Goal: Task Accomplishment & Management: Manage account settings

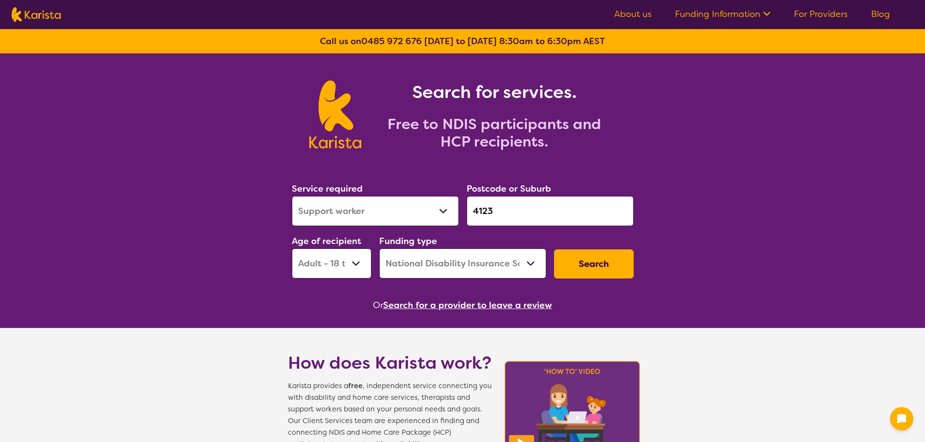
select select "Support worker"
select select "AD"
select select "NDIS"
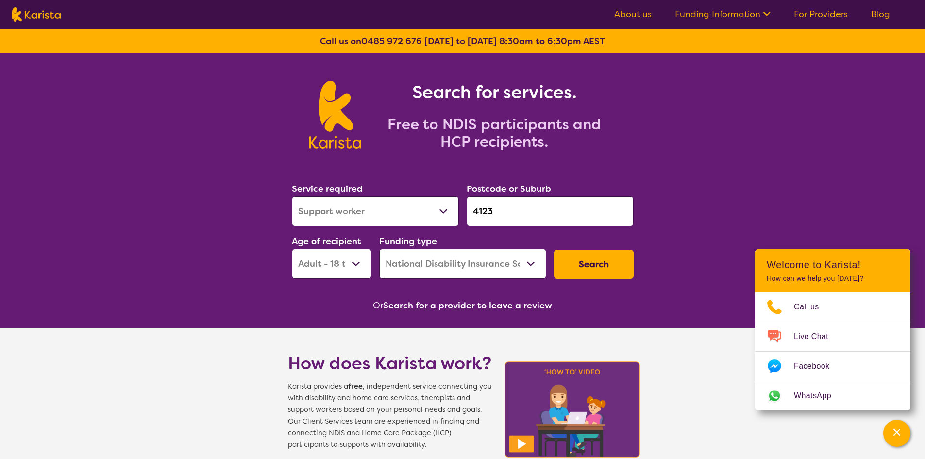
click at [798, 16] on link "For Providers" at bounding box center [821, 14] width 54 height 12
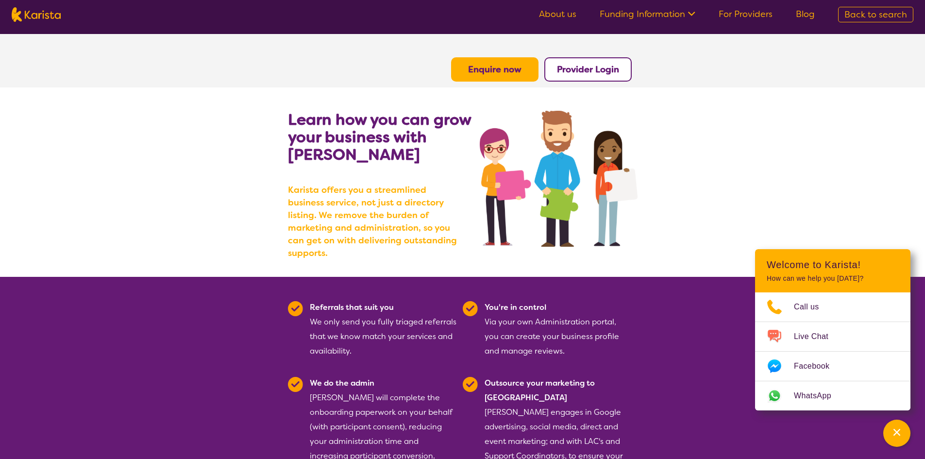
click at [580, 71] on b "Provider Login" at bounding box center [588, 70] width 62 height 12
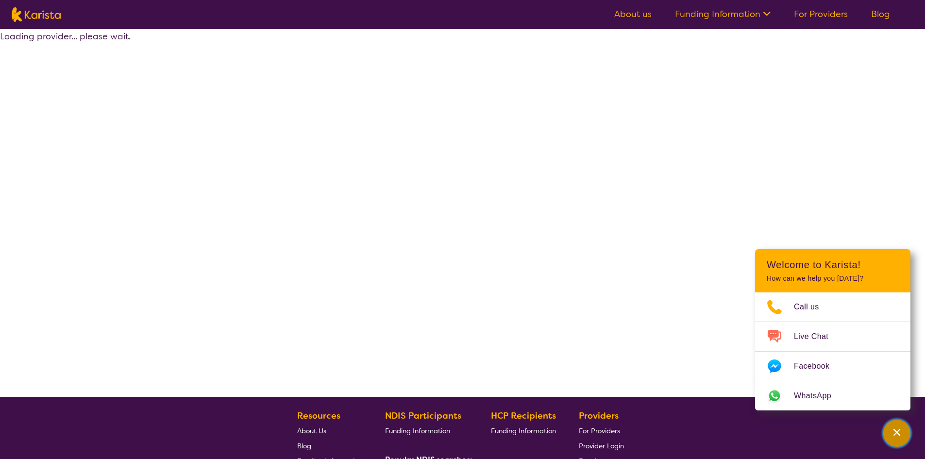
click at [900, 431] on icon "Channel Menu" at bounding box center [897, 432] width 10 height 10
click at [21, 12] on img at bounding box center [36, 14] width 49 height 15
select select "AD"
select select "NDIS"
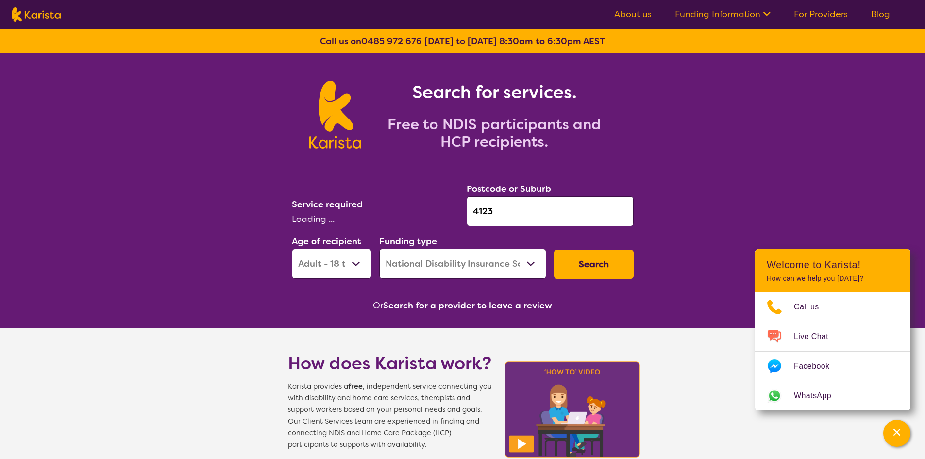
select select "Support worker"
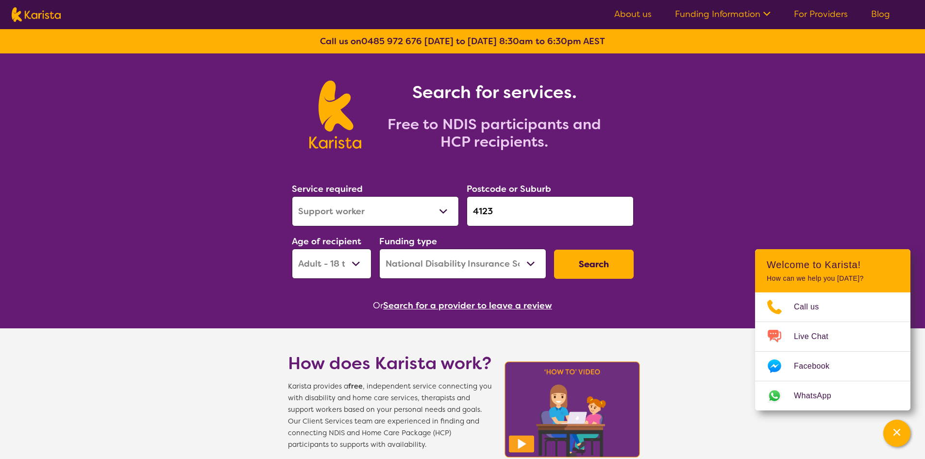
click at [822, 16] on link "For Providers" at bounding box center [821, 14] width 54 height 12
click at [831, 16] on link "For Providers" at bounding box center [821, 14] width 54 height 12
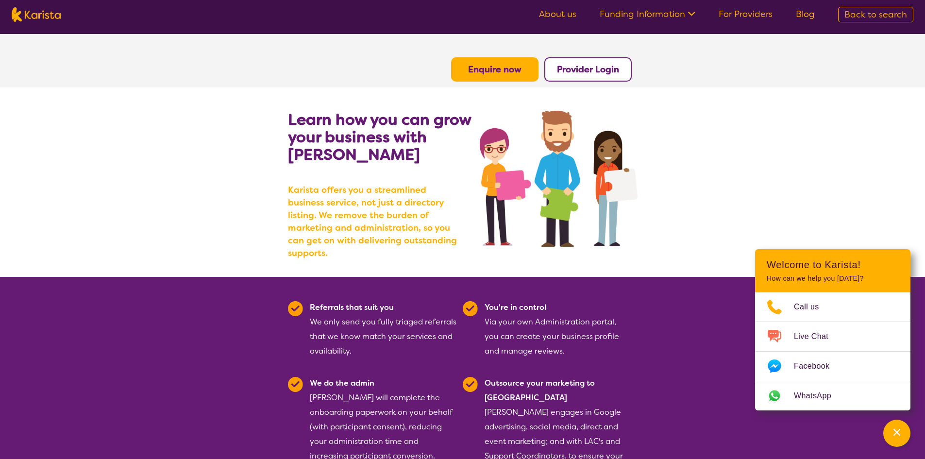
click at [584, 74] on b "Provider Login" at bounding box center [588, 70] width 62 height 12
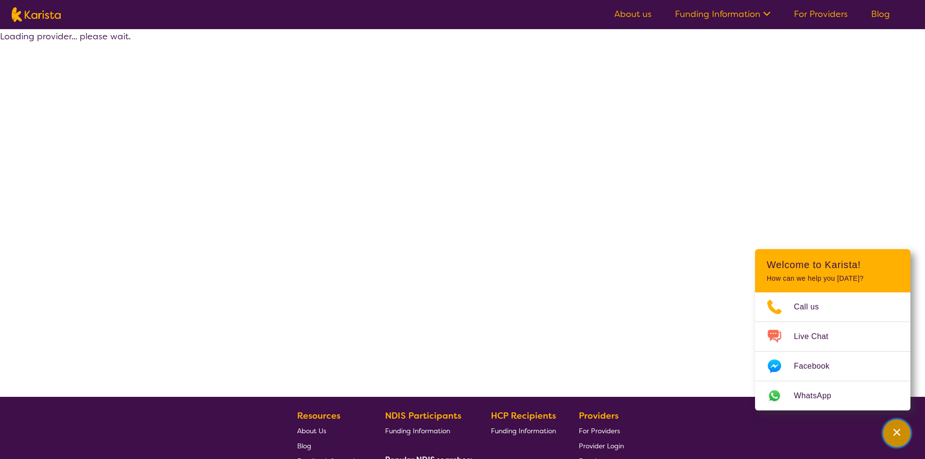
click at [903, 433] on div "Channel Menu" at bounding box center [896, 433] width 19 height 21
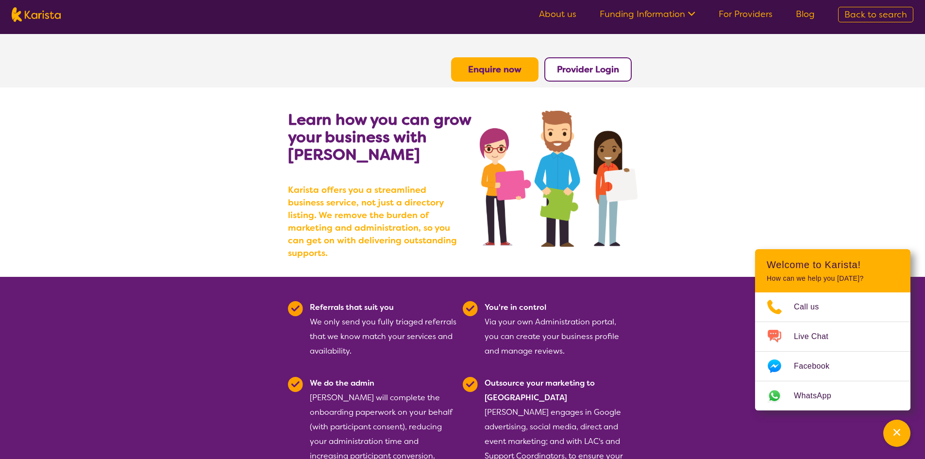
click at [606, 71] on b "Provider Login" at bounding box center [588, 70] width 62 height 12
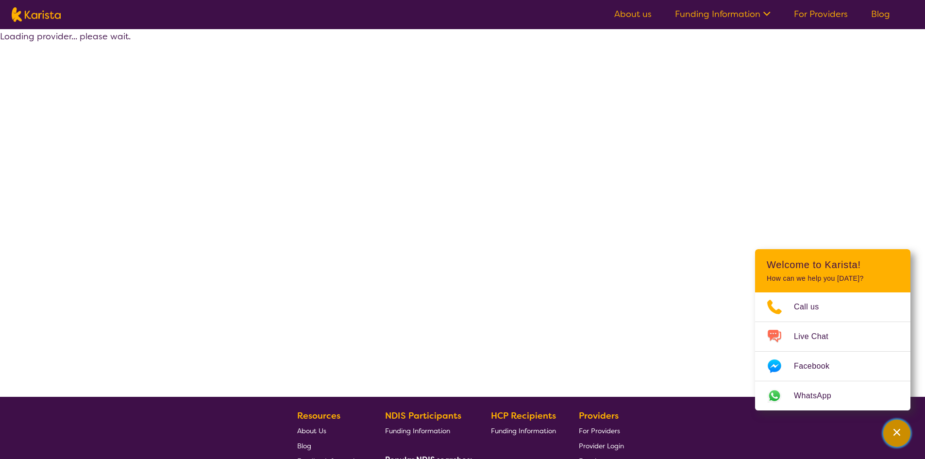
click at [896, 428] on icon "Channel Menu" at bounding box center [897, 432] width 10 height 10
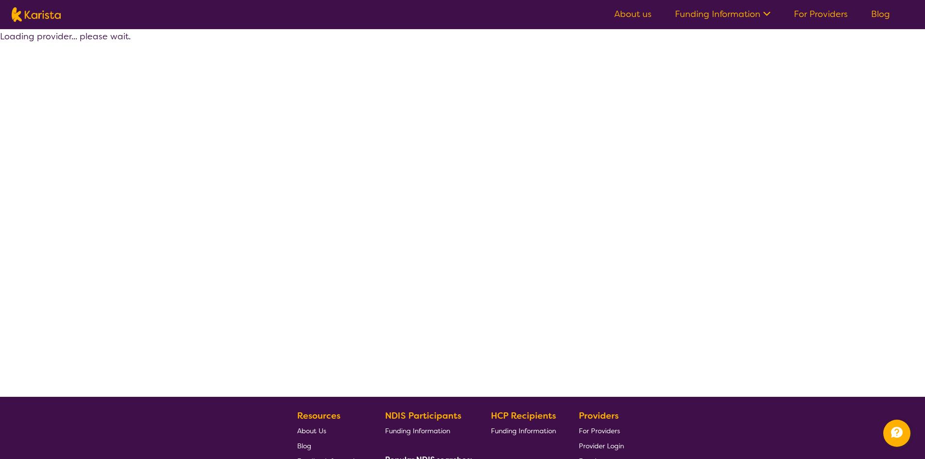
click at [822, 20] on ul "About us Funding Information NDIS - National Disability Insurance Scheme HCP - …" at bounding box center [752, 15] width 299 height 16
click at [820, 17] on link "For Providers" at bounding box center [821, 14] width 54 height 12
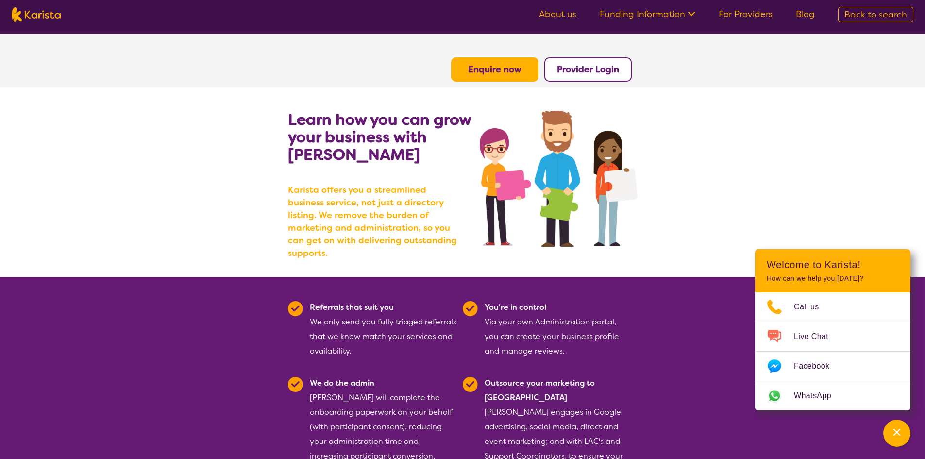
click at [601, 67] on b "Provider Login" at bounding box center [588, 70] width 62 height 12
